Goal: Entertainment & Leisure: Consume media (video, audio)

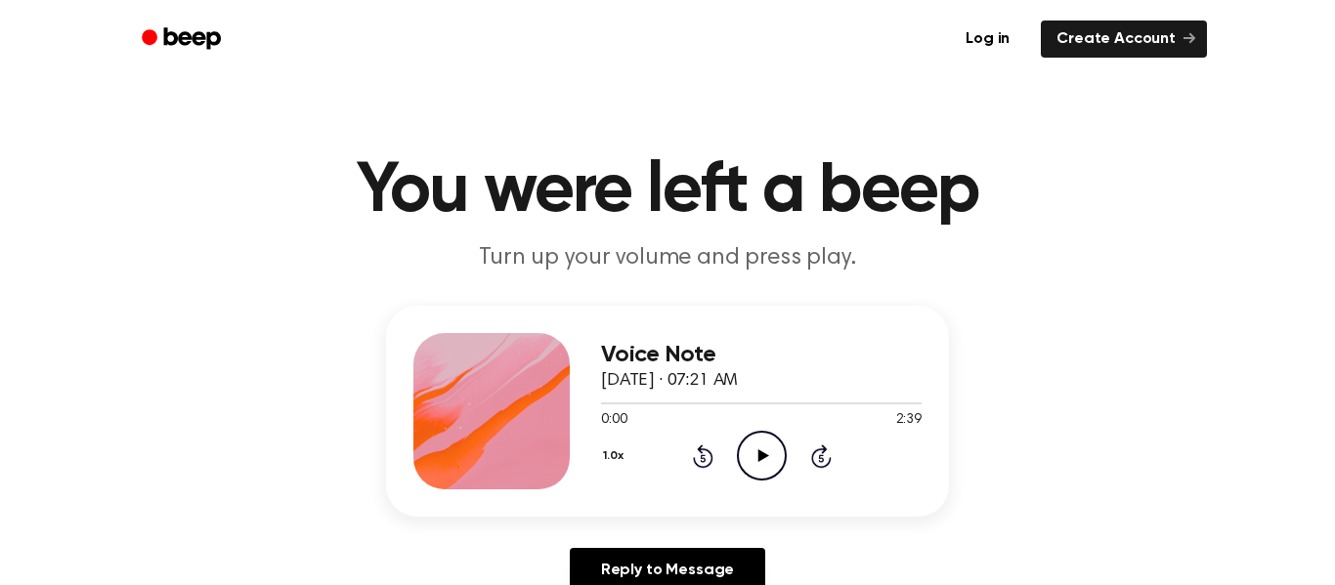
click at [497, 215] on h1 "You were left a beep" at bounding box center [667, 191] width 1000 height 70
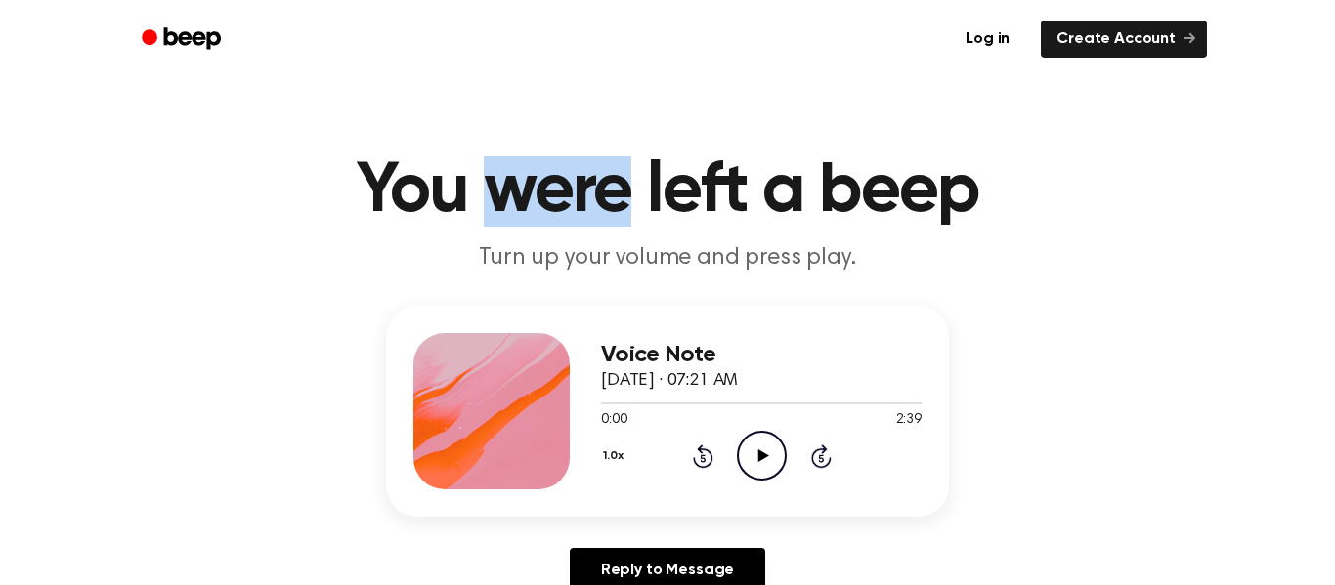
click at [497, 215] on h1 "You were left a beep" at bounding box center [667, 191] width 1000 height 70
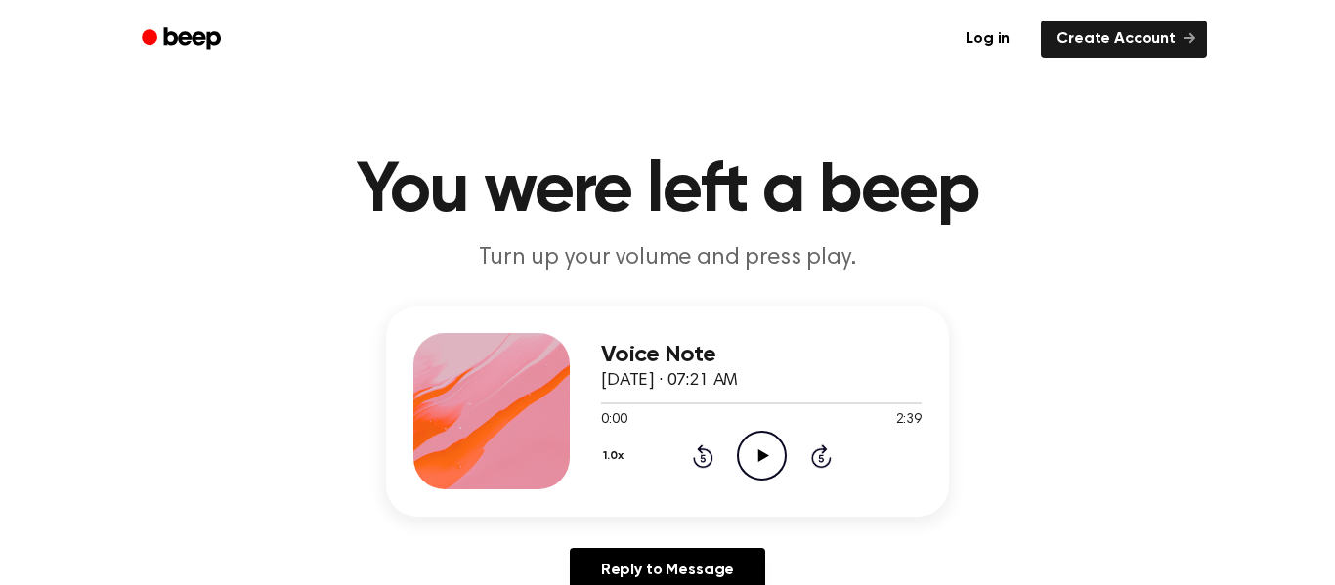
click at [497, 215] on h1 "You were left a beep" at bounding box center [667, 191] width 1000 height 70
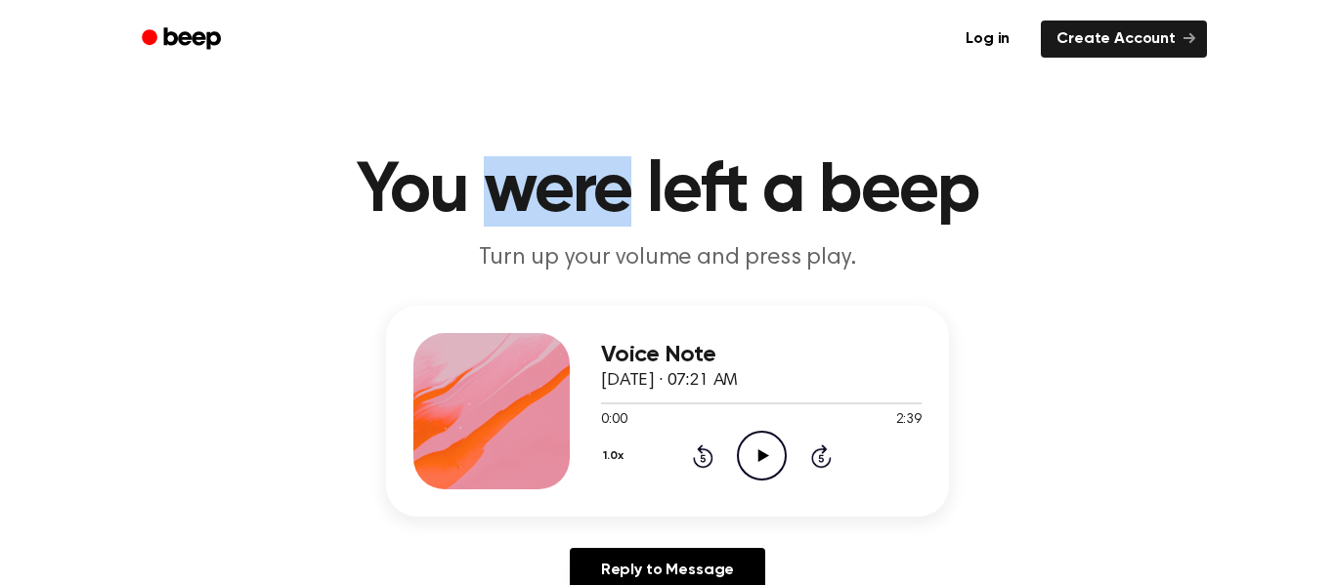
click at [497, 215] on h1 "You were left a beep" at bounding box center [667, 191] width 1000 height 70
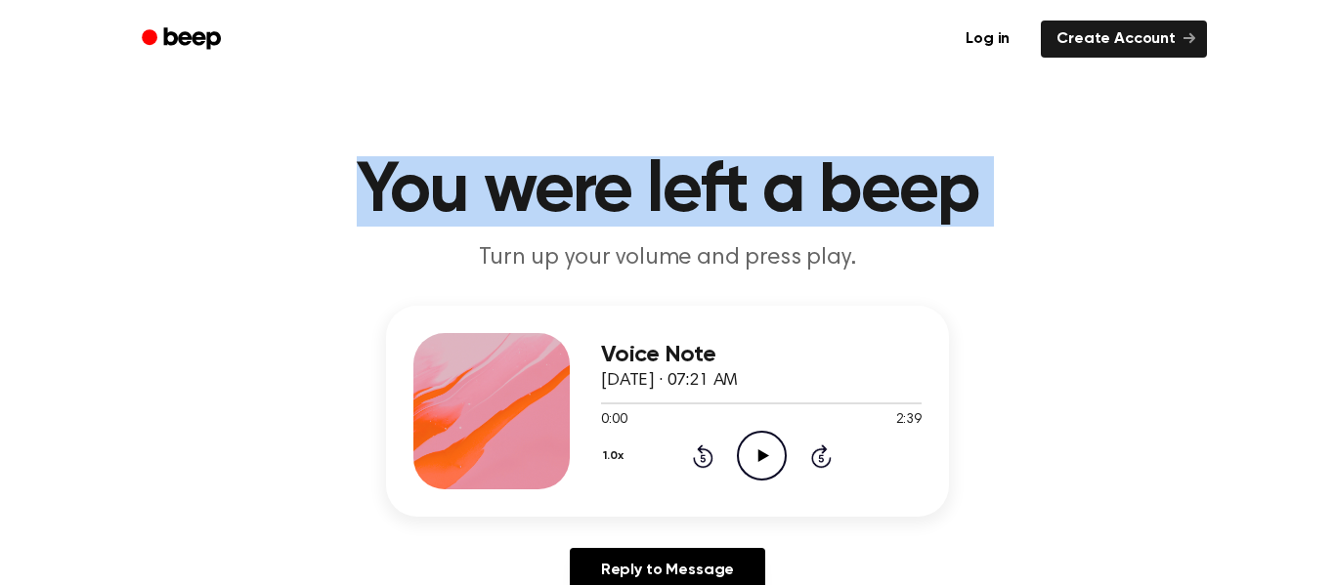
click at [497, 215] on h1 "You were left a beep" at bounding box center [667, 191] width 1000 height 70
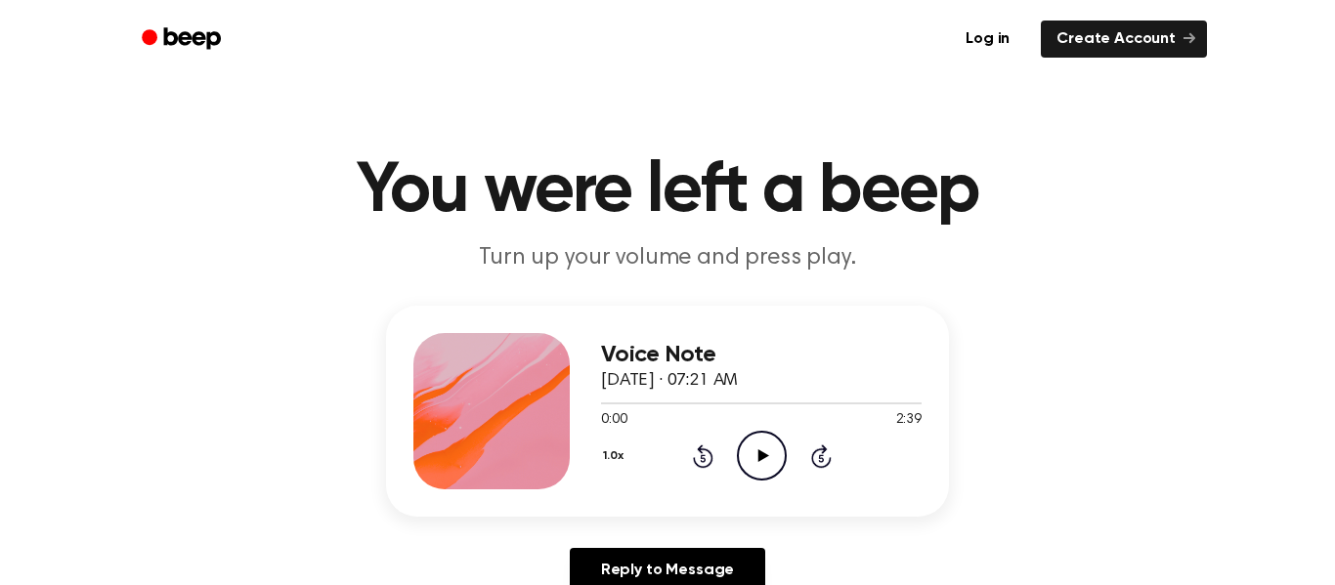
click at [773, 440] on icon "Play Audio" at bounding box center [762, 456] width 50 height 50
click at [773, 440] on icon "Pause Audio" at bounding box center [762, 456] width 50 height 50
click at [628, 403] on div at bounding box center [640, 404] width 79 height 2
click at [745, 453] on icon "Play Audio" at bounding box center [762, 456] width 50 height 50
click at [745, 453] on icon "Pause Audio" at bounding box center [762, 456] width 50 height 50
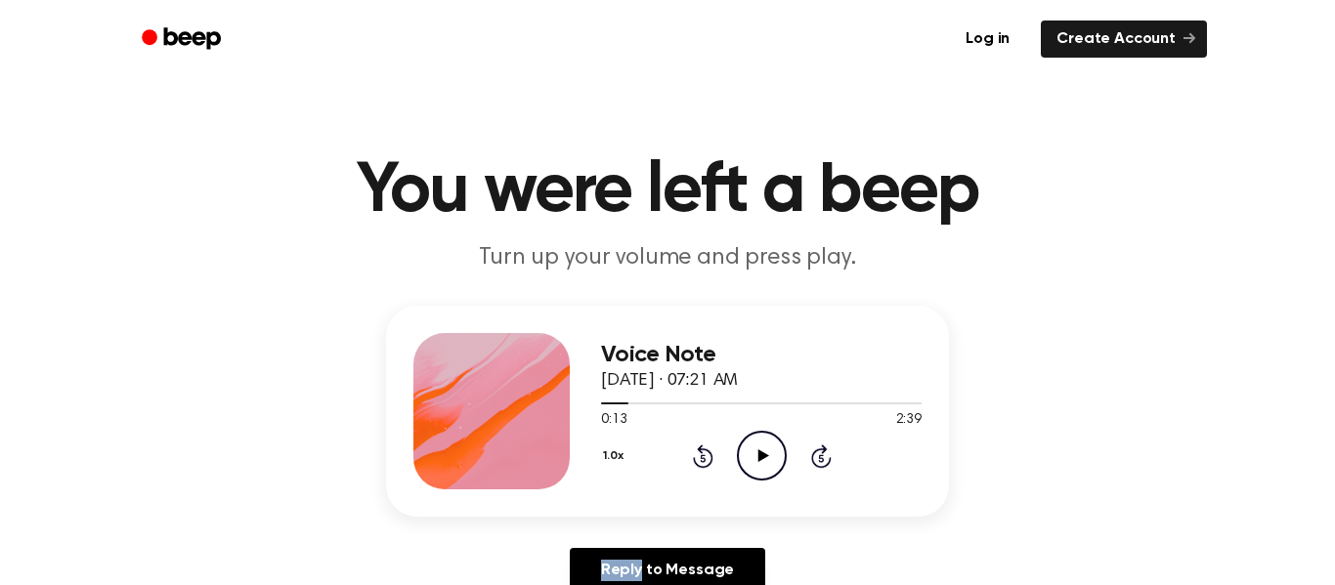
click at [745, 453] on icon "Play Audio" at bounding box center [762, 456] width 50 height 50
click at [745, 453] on icon "Pause Audio" at bounding box center [762, 456] width 50 height 50
click at [745, 453] on icon "Play Audio" at bounding box center [762, 456] width 50 height 50
click at [745, 453] on icon "Pause Audio" at bounding box center [762, 456] width 50 height 50
click at [745, 453] on icon "Play Audio" at bounding box center [762, 456] width 50 height 50
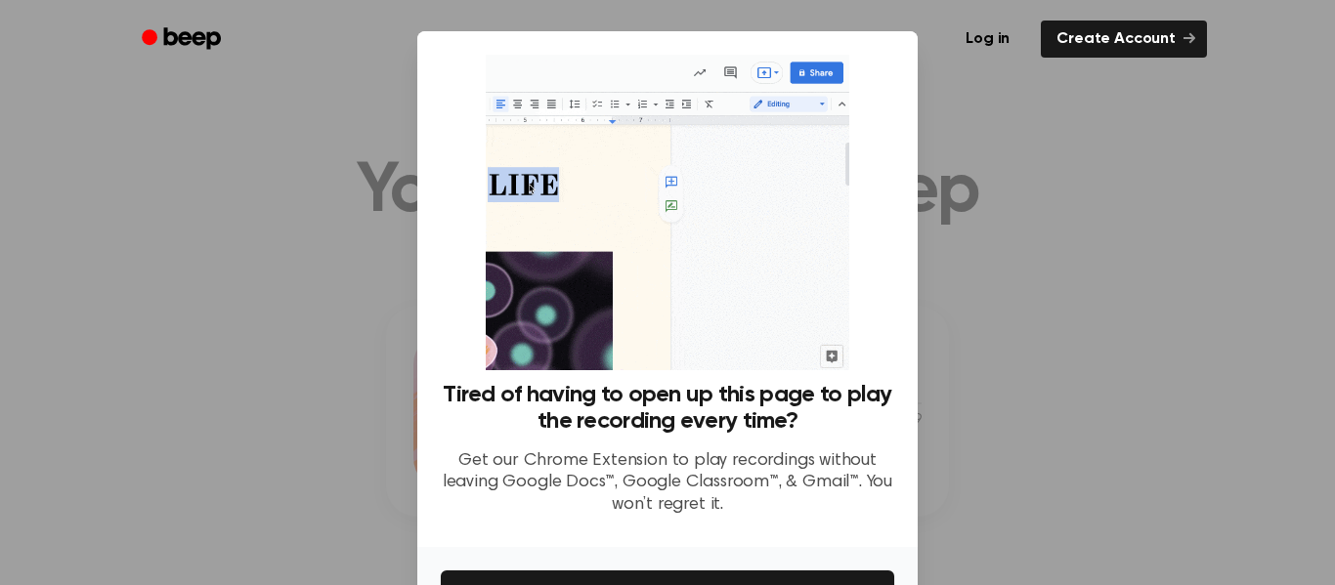
click at [1088, 517] on div at bounding box center [667, 292] width 1335 height 585
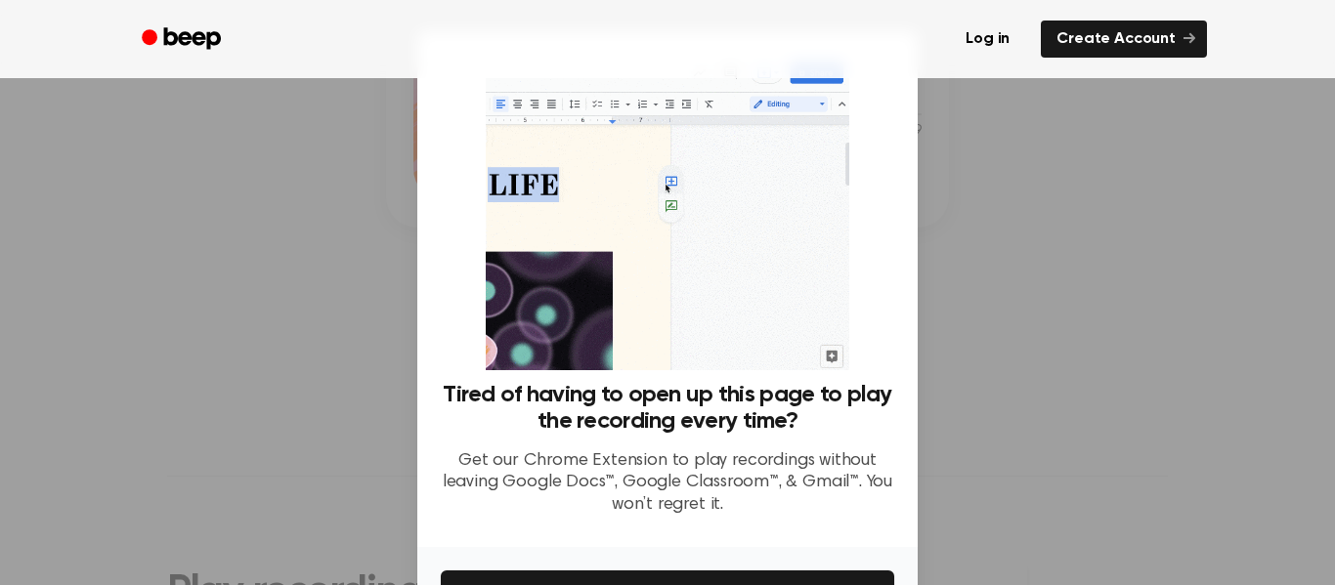
scroll to position [292, 0]
click at [1213, 252] on div at bounding box center [667, 292] width 1335 height 585
click at [1134, 236] on div at bounding box center [667, 292] width 1335 height 585
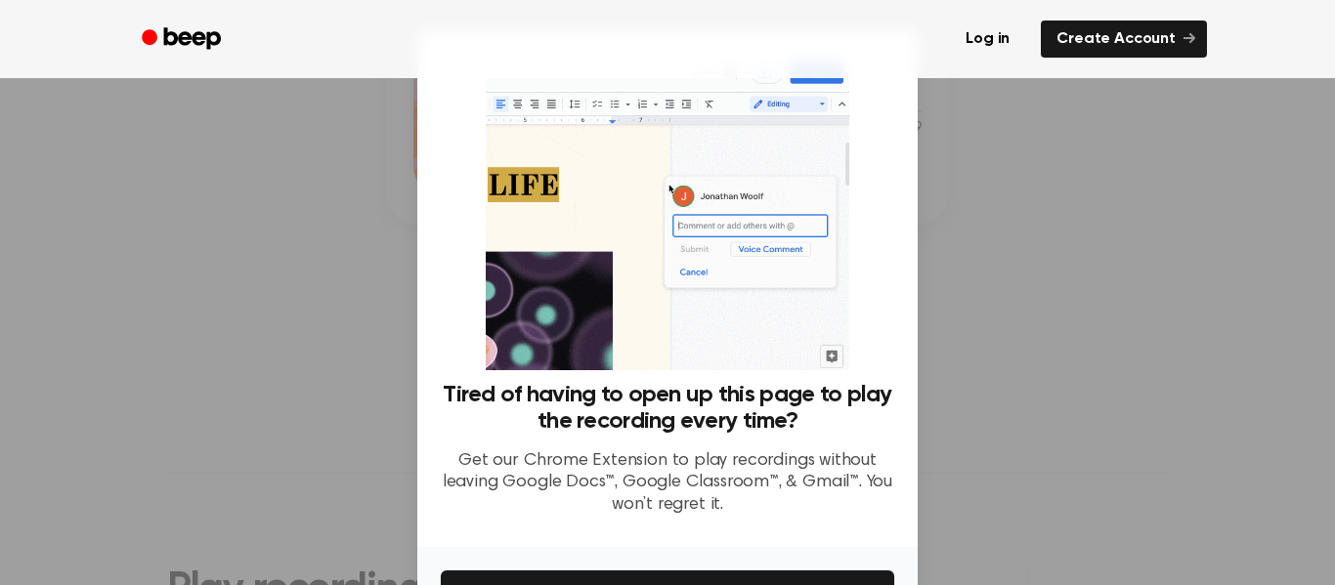
click at [1134, 236] on div at bounding box center [667, 292] width 1335 height 585
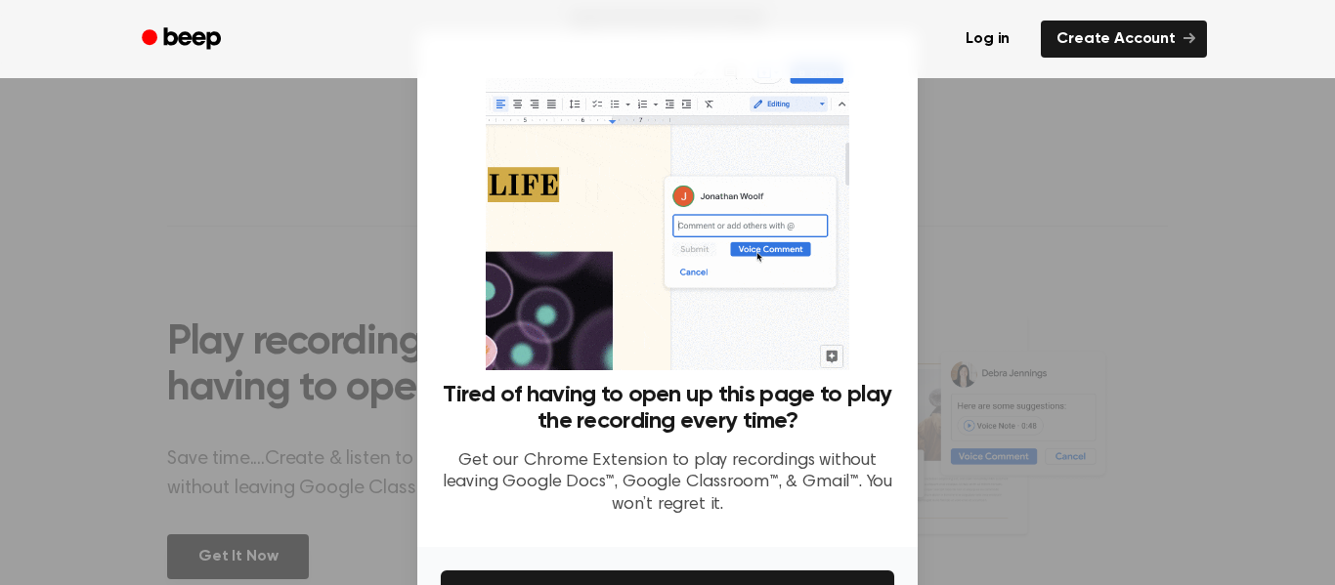
scroll to position [511, 0]
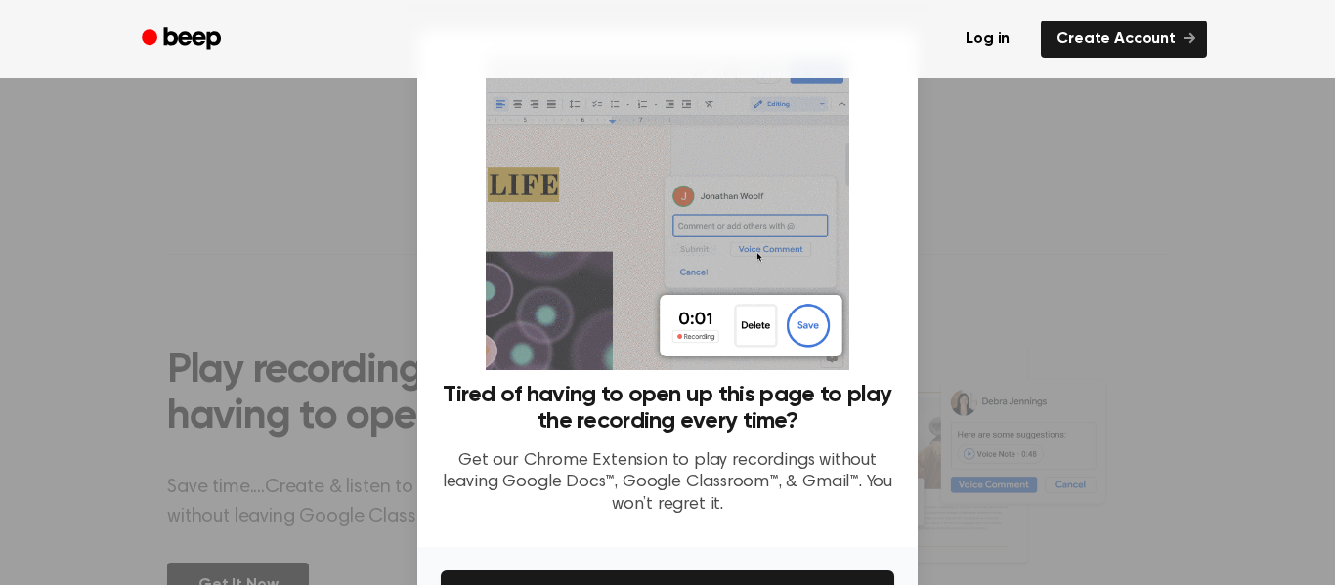
click at [1287, 311] on div at bounding box center [667, 292] width 1335 height 585
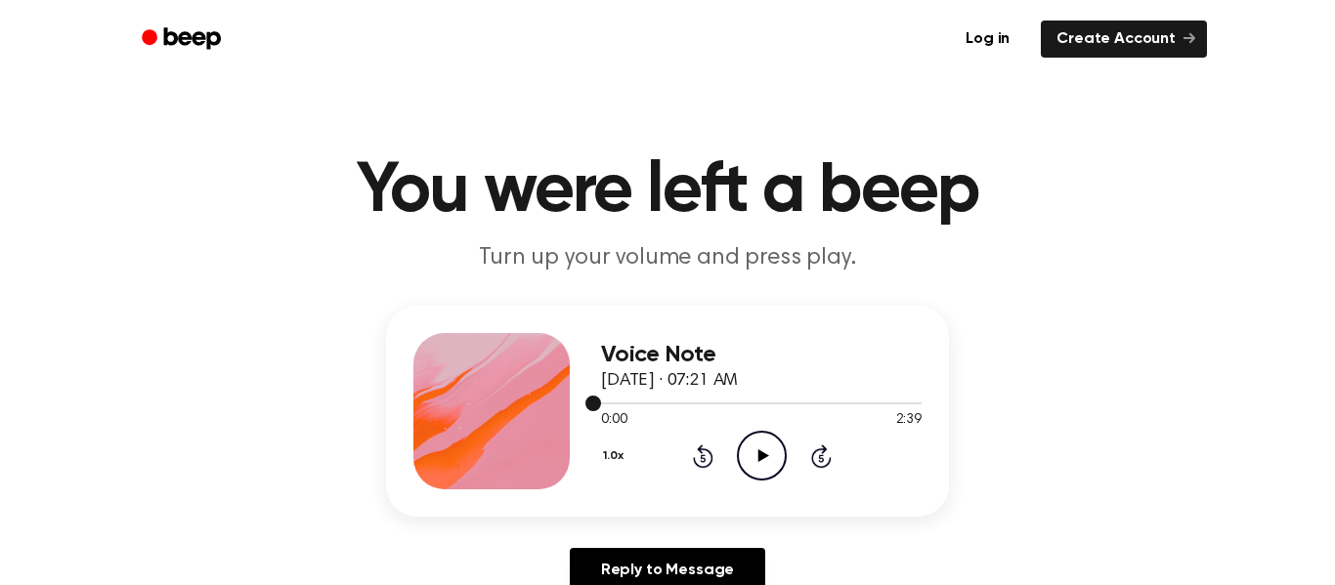
click at [678, 404] on div at bounding box center [761, 403] width 320 height 16
click at [649, 401] on div at bounding box center [761, 403] width 320 height 16
click at [661, 403] on div at bounding box center [761, 404] width 320 height 2
click at [763, 454] on icon at bounding box center [762, 455] width 11 height 13
click at [684, 404] on div at bounding box center [761, 404] width 320 height 2
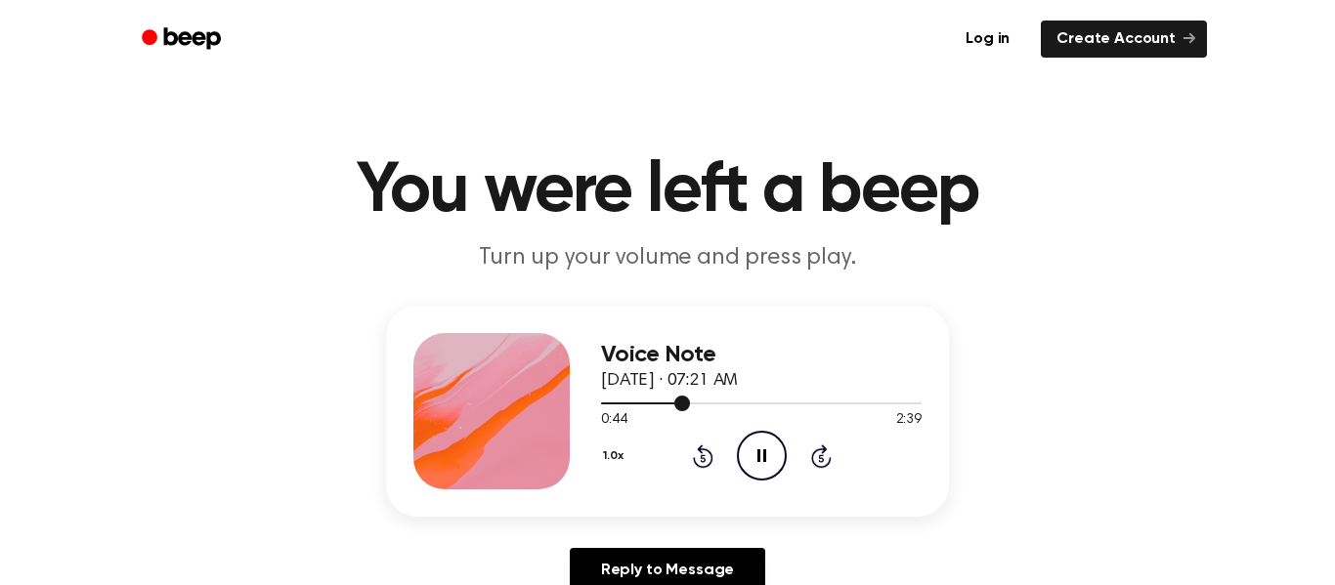
click at [725, 404] on div at bounding box center [761, 404] width 320 height 2
click at [748, 403] on div at bounding box center [761, 404] width 320 height 2
